Goal: Navigation & Orientation: Find specific page/section

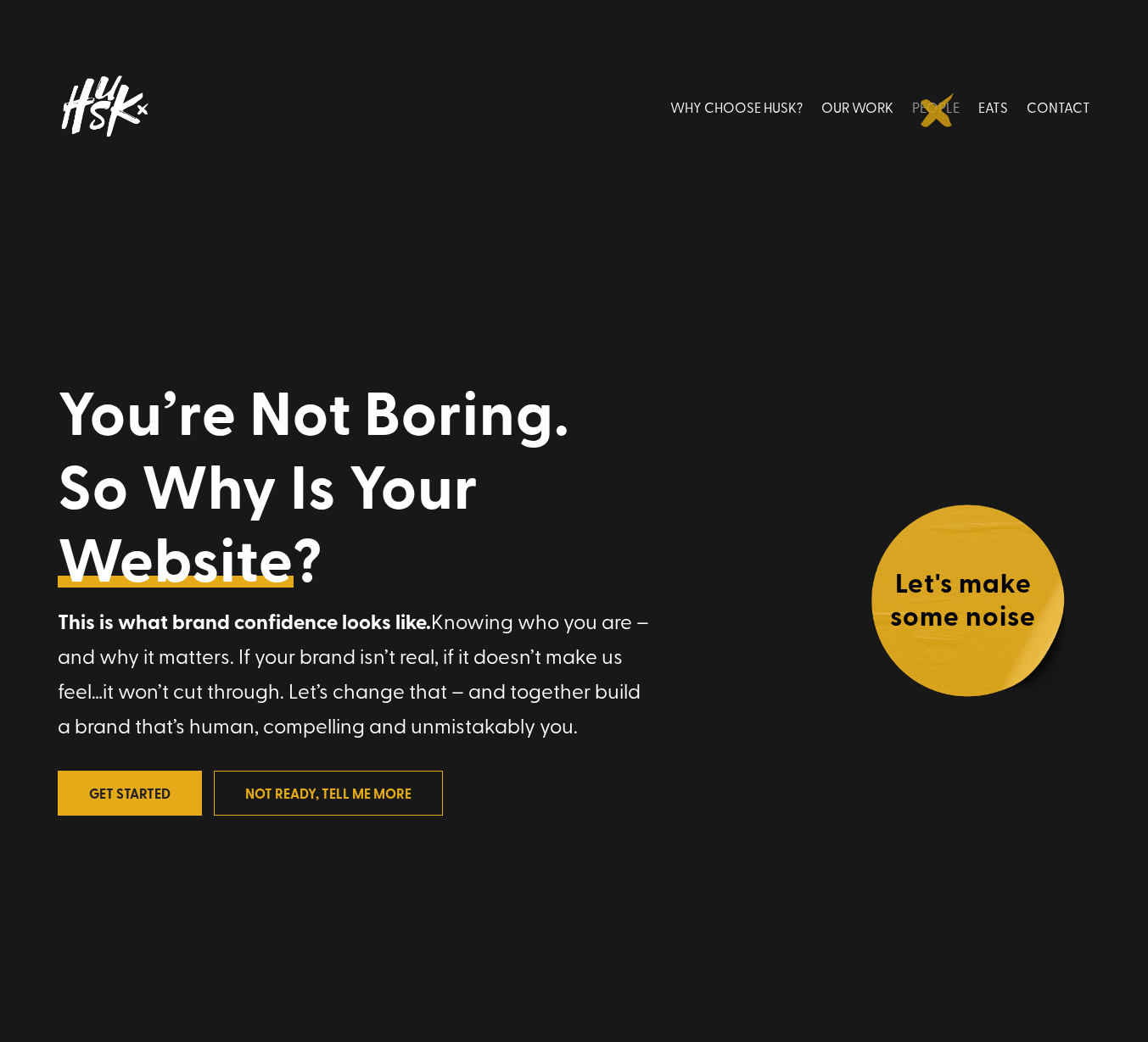
click at [937, 110] on link "PEOPLE" at bounding box center [936, 107] width 48 height 75
click at [937, 103] on link "PEOPLE" at bounding box center [936, 107] width 48 height 75
click at [942, 105] on link "PEOPLE" at bounding box center [936, 107] width 48 height 75
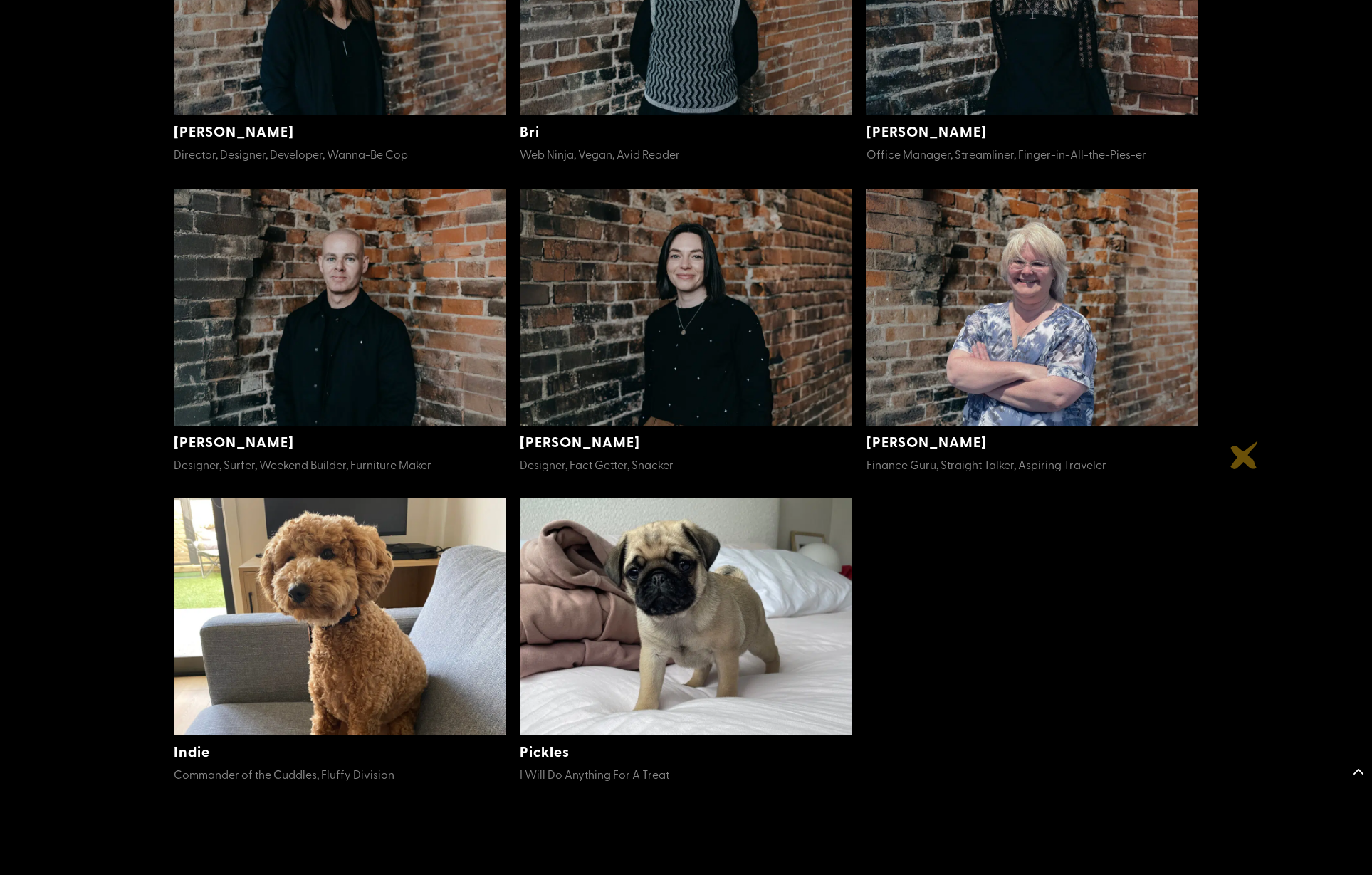
scroll to position [586, 0]
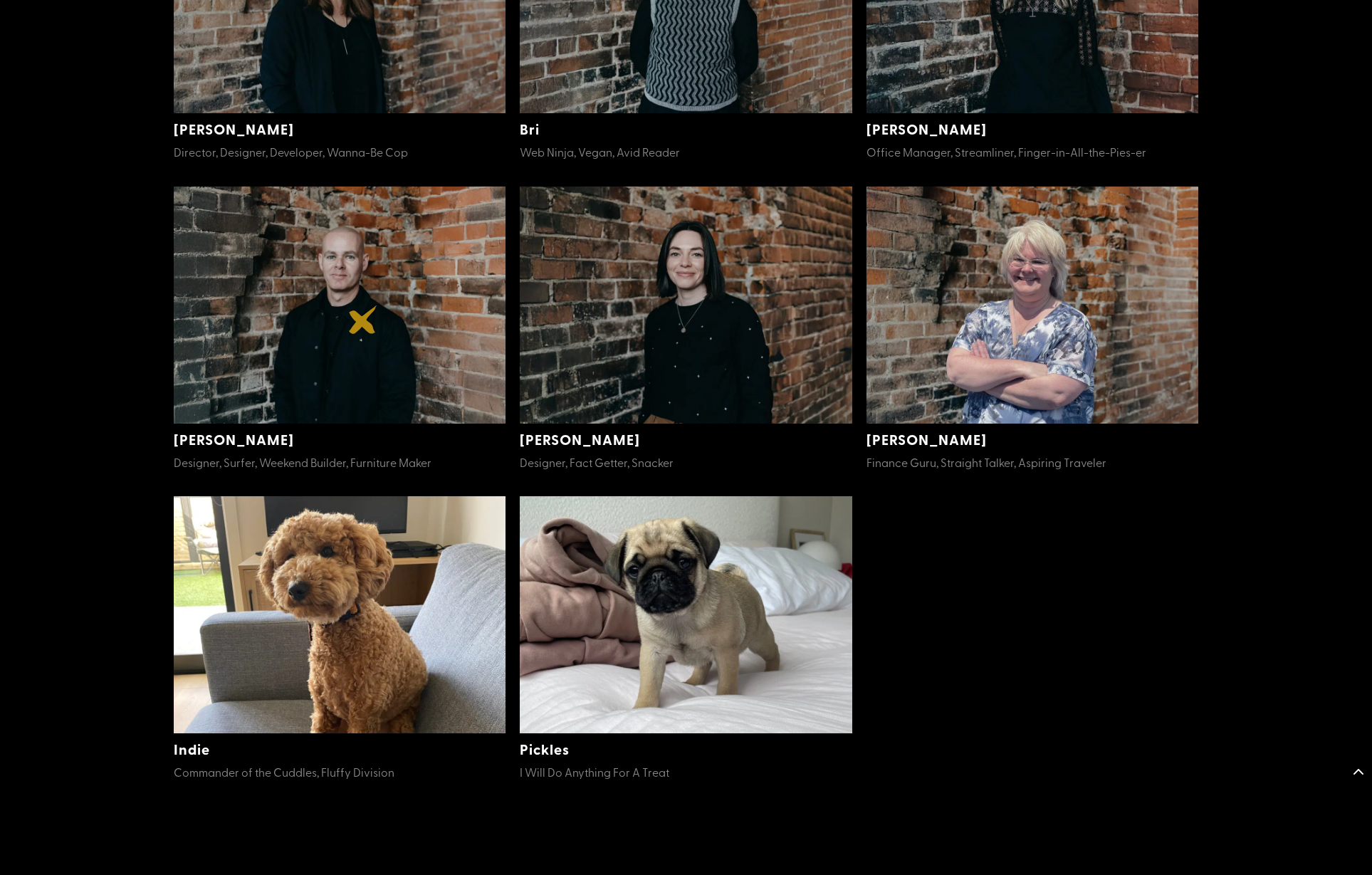
click at [363, 320] on img at bounding box center [340, 305] width 333 height 237
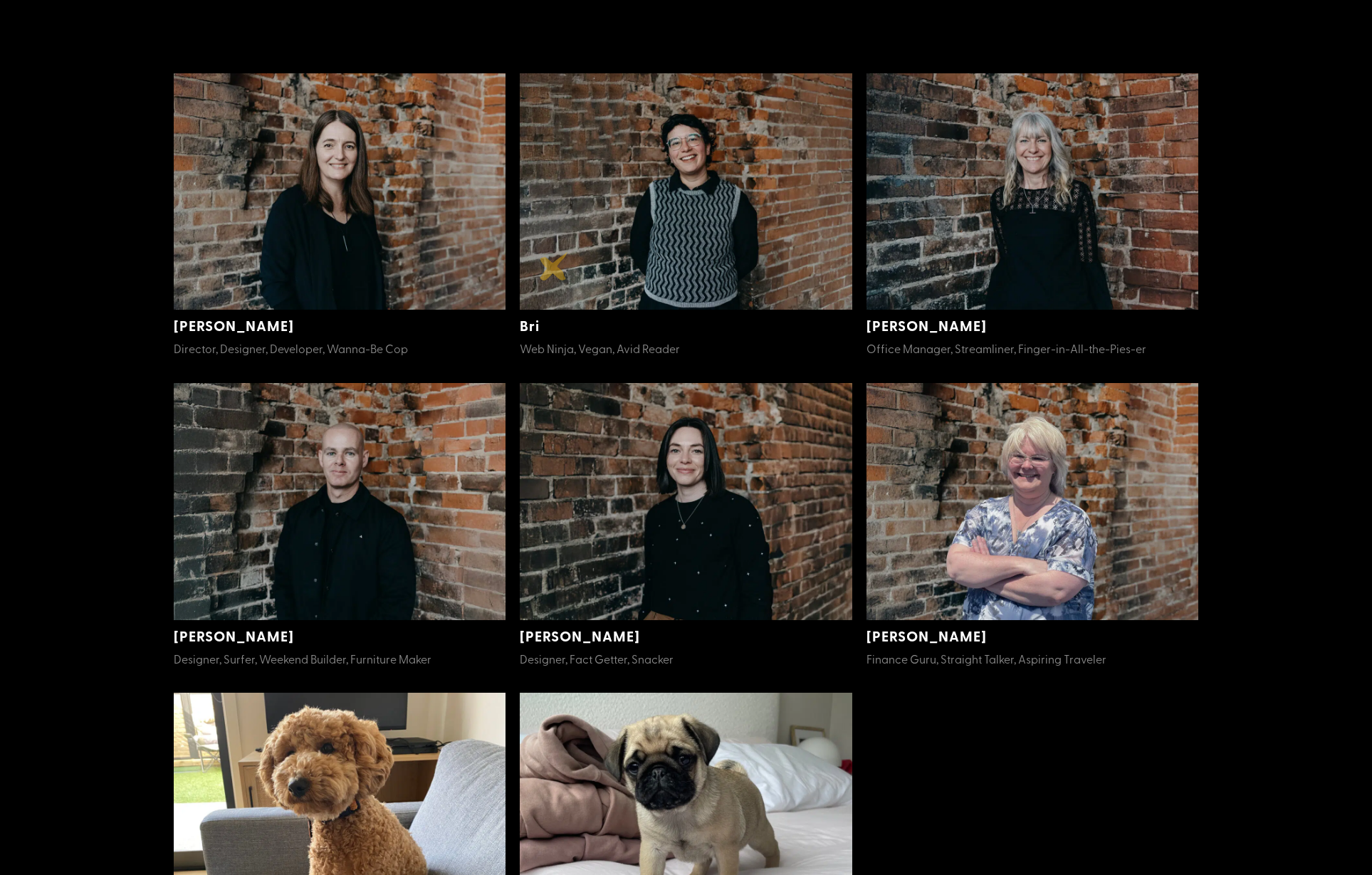
scroll to position [358, 0]
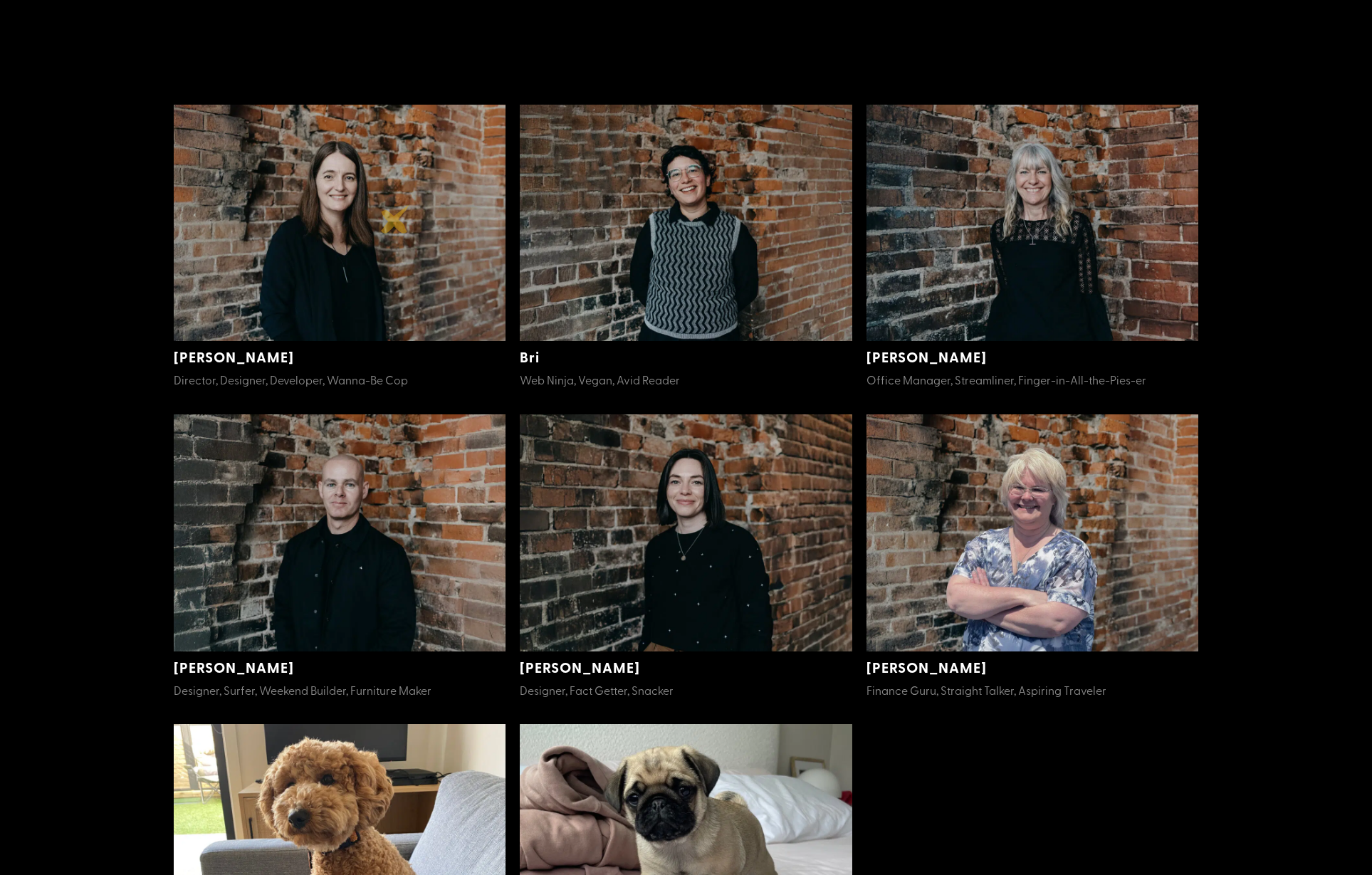
click at [395, 219] on img at bounding box center [340, 223] width 333 height 237
